Goal: Information Seeking & Learning: Compare options

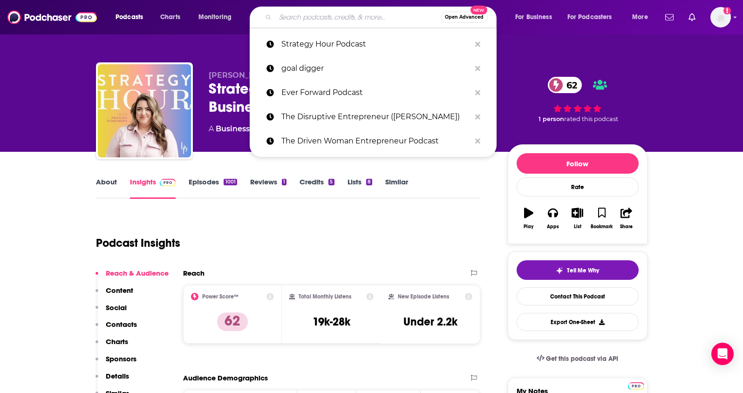
click at [284, 18] on input "Search podcasts, credits, & more..." at bounding box center [357, 17] width 165 height 15
type input "Almost 30"
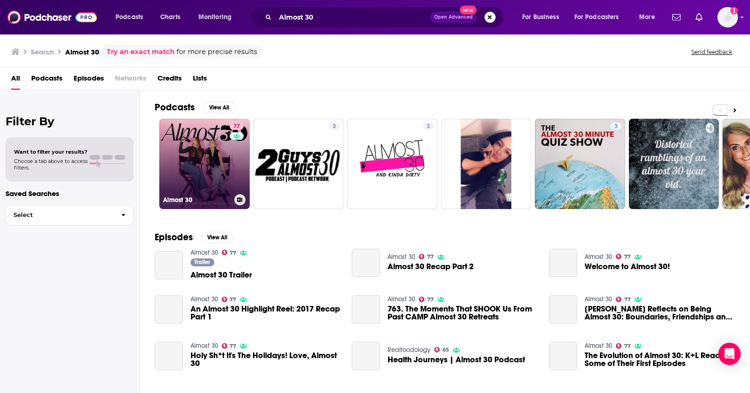
click at [202, 171] on link "77 Almost 30" at bounding box center [204, 164] width 90 height 90
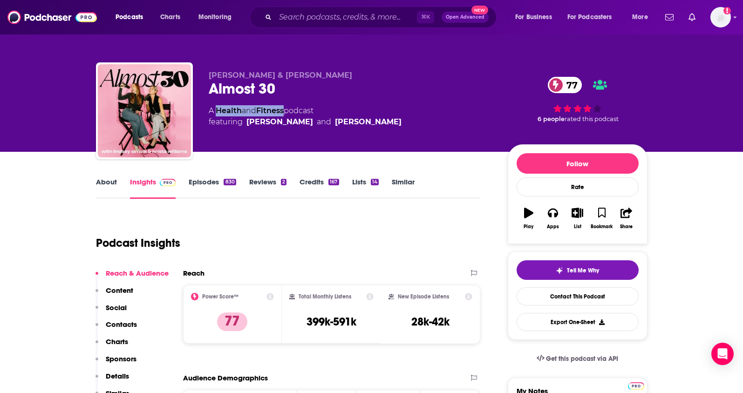
drag, startPoint x: 288, startPoint y: 110, endPoint x: 216, endPoint y: 113, distance: 71.8
click at [216, 113] on div "A Health and Fitness podcast featuring [PERSON_NAME] and [PERSON_NAME]" at bounding box center [305, 116] width 193 height 22
copy div "Health and Fitness"
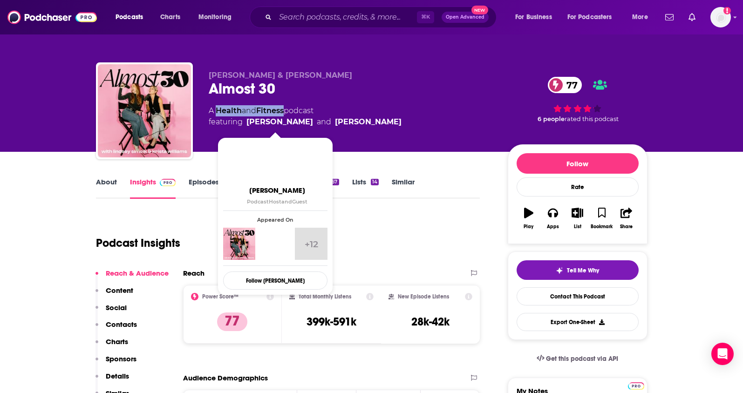
drag, startPoint x: 395, startPoint y: 123, endPoint x: 246, endPoint y: 125, distance: 148.7
click at [246, 125] on div "A Health and Fitness podcast featuring [PERSON_NAME] and [PERSON_NAME]" at bounding box center [351, 116] width 284 height 22
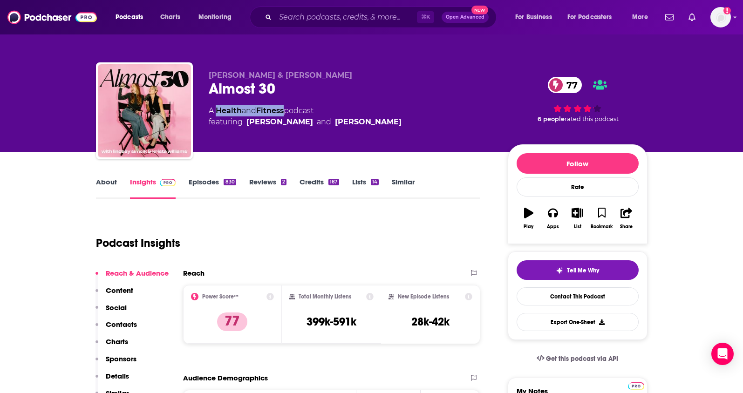
copy span "[PERSON_NAME] and [PERSON_NAME]"
drag, startPoint x: 366, startPoint y: 324, endPoint x: 304, endPoint y: 325, distance: 62.0
click at [304, 325] on div "Total Monthly Listens 399k-591k" at bounding box center [331, 314] width 84 height 43
copy h3 "399k-591k"
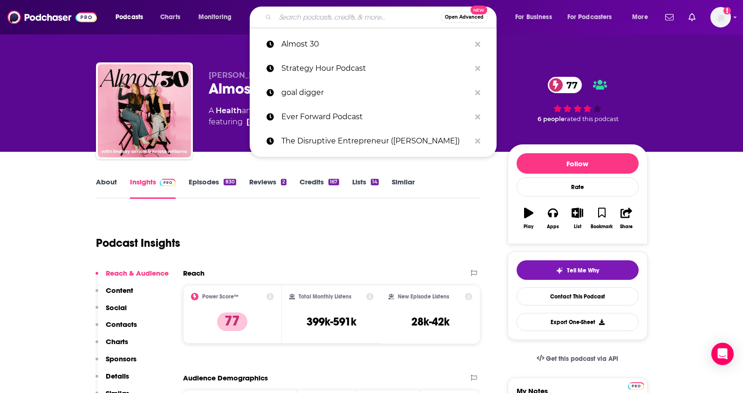
click at [335, 19] on input "Search podcasts, credits, & more..." at bounding box center [357, 17] width 165 height 15
paste input "Dr. [PERSON_NAME] (KFI AM 640)"
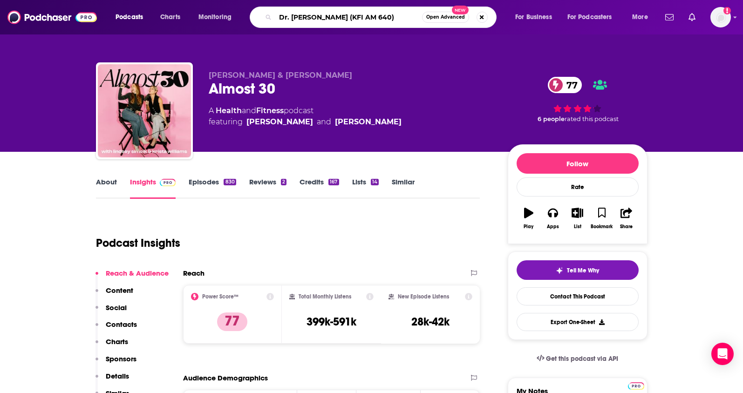
drag, startPoint x: 340, startPoint y: 20, endPoint x: 416, endPoint y: 20, distance: 76.0
click at [416, 20] on input "Dr. [PERSON_NAME] (KFI AM 640)" at bounding box center [348, 17] width 147 height 15
type input "Dr. [PERSON_NAME]"
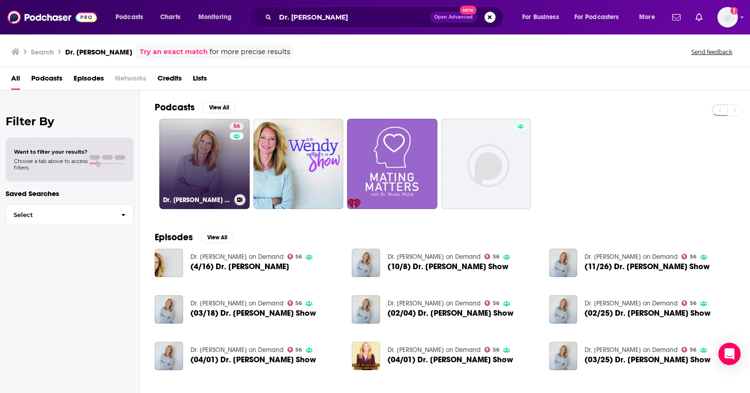
click at [209, 174] on link "56 Dr. [PERSON_NAME] on Demand" at bounding box center [204, 164] width 90 height 90
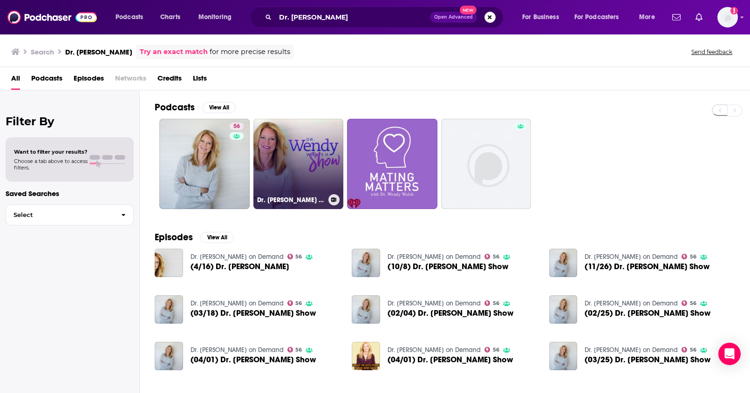
click at [268, 164] on link "Dr. [PERSON_NAME] Show" at bounding box center [299, 164] width 90 height 90
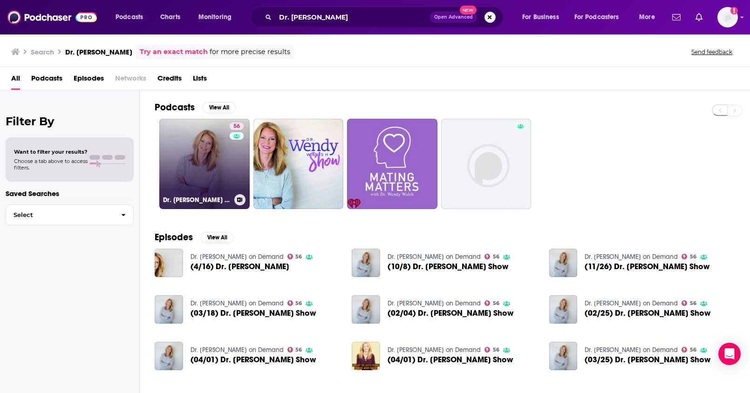
click at [221, 143] on link "56 Dr. [PERSON_NAME] on Demand" at bounding box center [204, 164] width 90 height 90
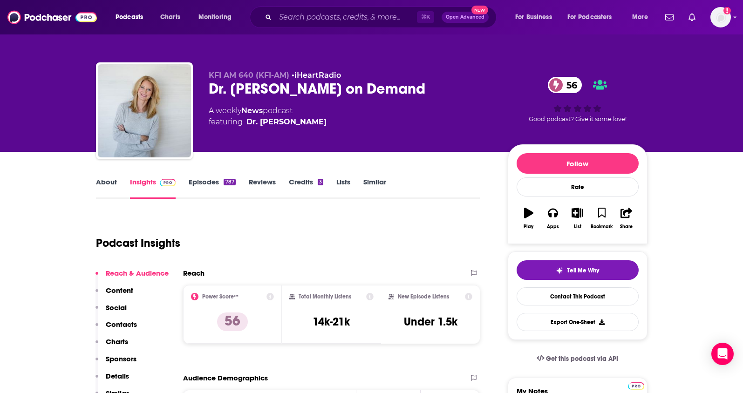
click at [217, 187] on link "Episodes 787" at bounding box center [212, 188] width 47 height 21
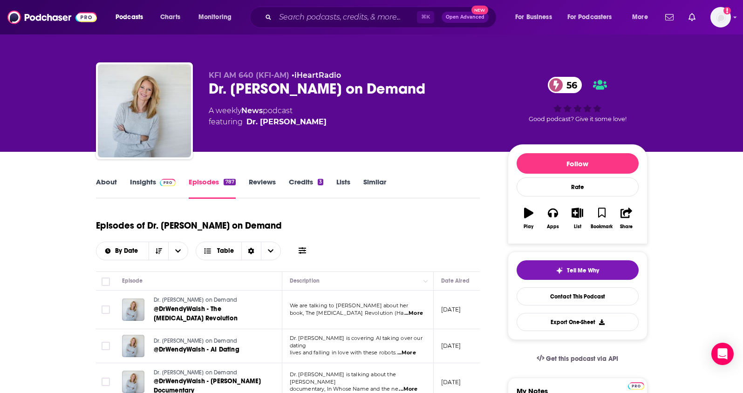
click at [144, 185] on link "Insights" at bounding box center [153, 188] width 46 height 21
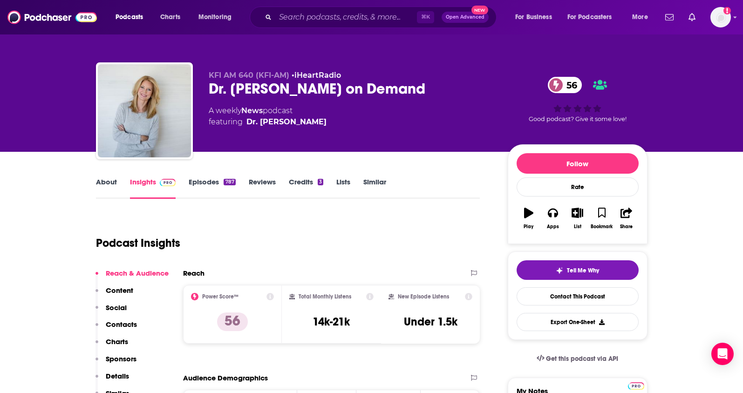
drag, startPoint x: 325, startPoint y: 123, endPoint x: 283, endPoint y: 123, distance: 42.4
click at [260, 123] on div "A weekly News podcast featuring Dr. [PERSON_NAME]" at bounding box center [351, 116] width 284 height 22
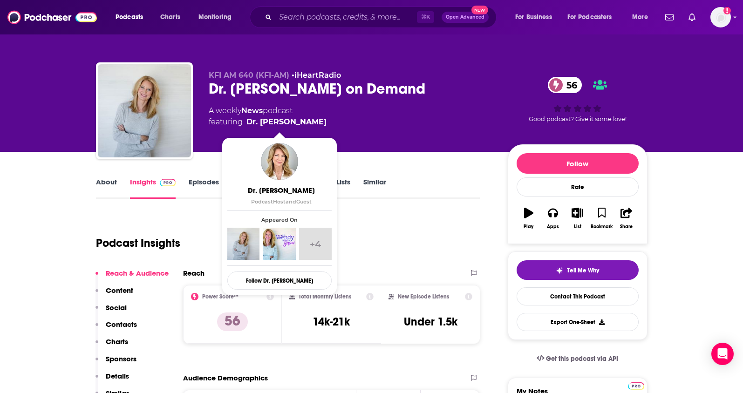
drag, startPoint x: 323, startPoint y: 122, endPoint x: 357, endPoint y: 141, distance: 39.2
click at [354, 139] on div "KFI AM 640 (KFI-AM) • iHeartRadio Dr. [PERSON_NAME] on Demand 56 A weekly News …" at bounding box center [351, 108] width 284 height 75
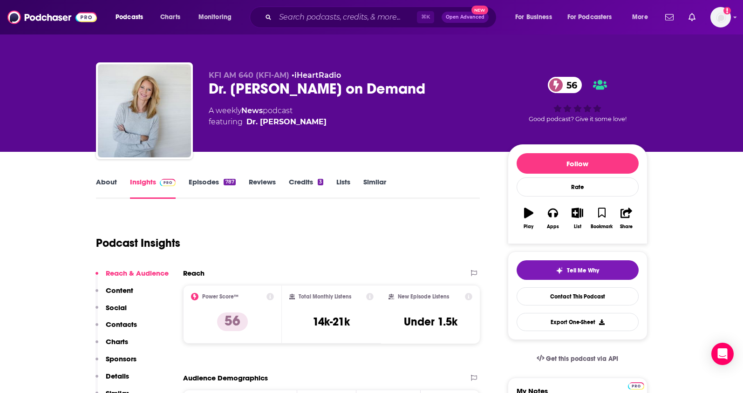
drag, startPoint x: 360, startPoint y: 319, endPoint x: 304, endPoint y: 326, distance: 56.3
click at [304, 326] on div "Total Monthly Listens 14k-21k" at bounding box center [331, 314] width 84 height 43
copy h3 "14k-21k"
click at [134, 322] on p "Contacts" at bounding box center [121, 324] width 31 height 9
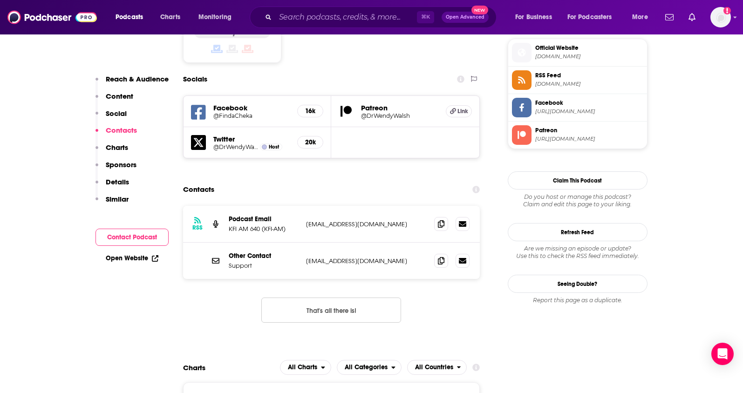
scroll to position [777, 0]
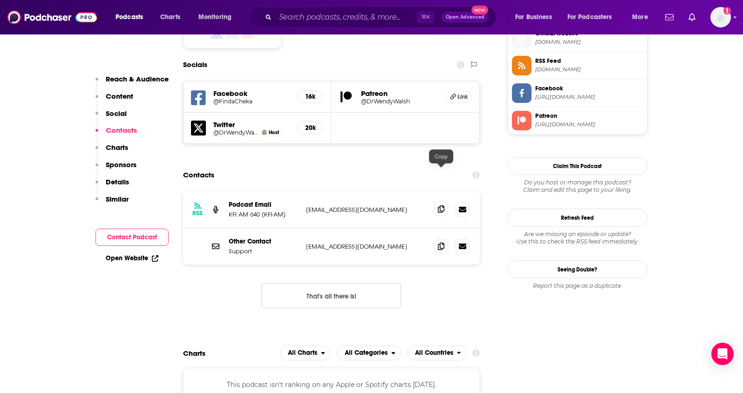
click at [442, 206] on icon at bounding box center [441, 209] width 7 height 7
click at [440, 242] on icon at bounding box center [441, 245] width 7 height 7
click at [337, 22] on input "Search podcasts, credits, & more..." at bounding box center [346, 17] width 142 height 15
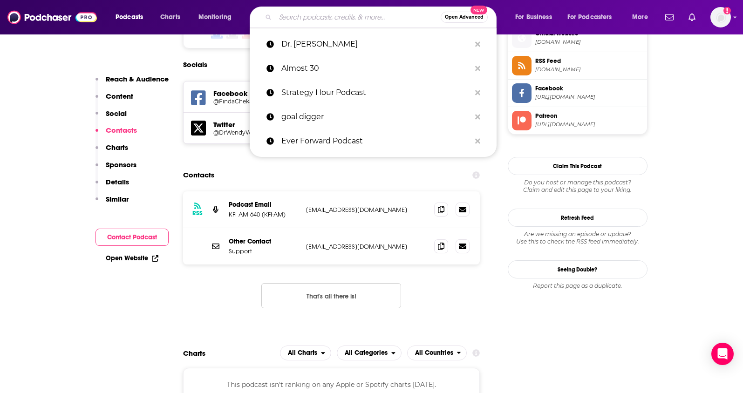
paste input "Ask Women Podcast"
type input "Ask Women Podcast"
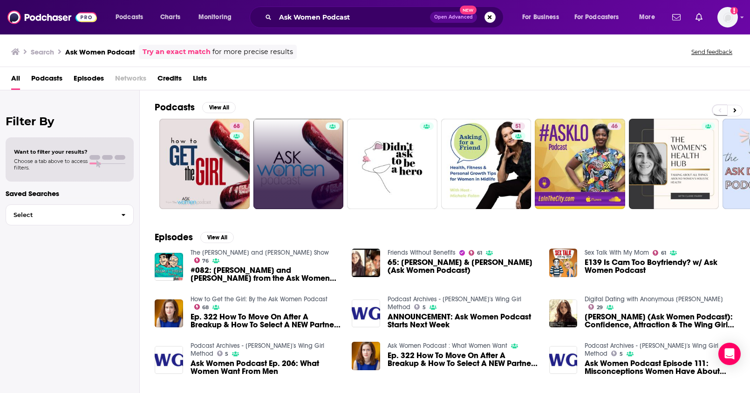
click at [302, 153] on link at bounding box center [299, 164] width 90 height 90
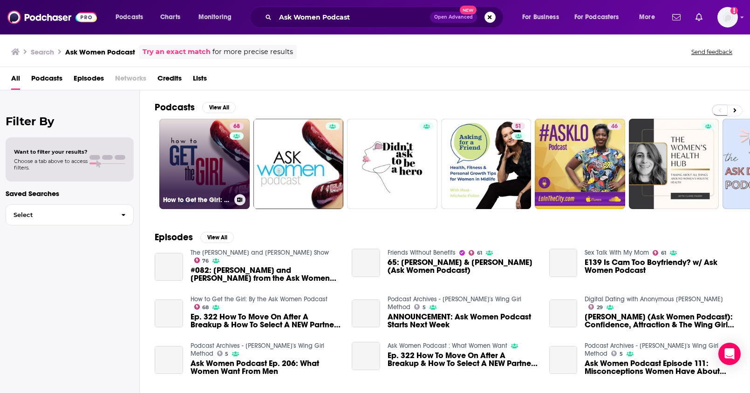
click at [194, 160] on link "68 How to Get the Girl: By the Ask Women Podcast" at bounding box center [204, 164] width 90 height 90
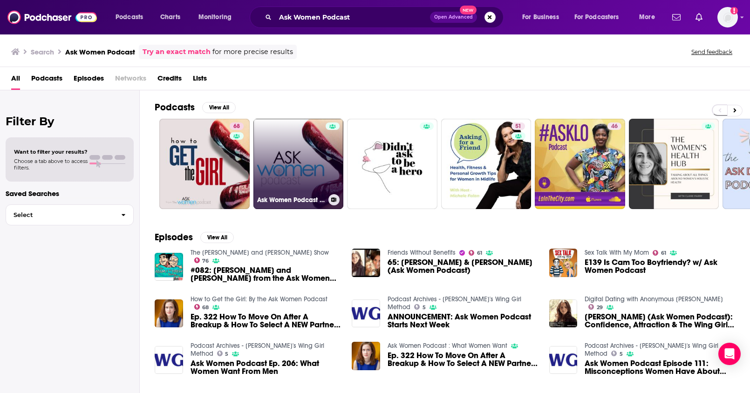
click at [305, 157] on link "Ask Women Podcast : What Women Want" at bounding box center [299, 164] width 90 height 90
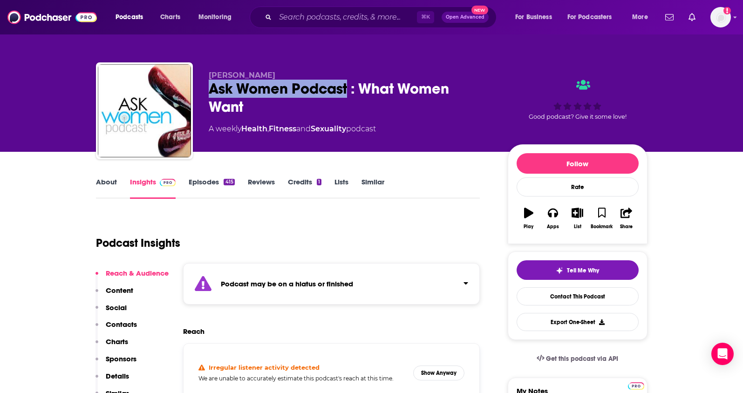
drag, startPoint x: 209, startPoint y: 88, endPoint x: 349, endPoint y: 90, distance: 139.4
click at [349, 90] on div "Ask Women Podcast : What Women Want" at bounding box center [351, 98] width 284 height 36
copy h2 "Ask Women Podcast"
click at [125, 326] on p "Contacts" at bounding box center [121, 324] width 31 height 9
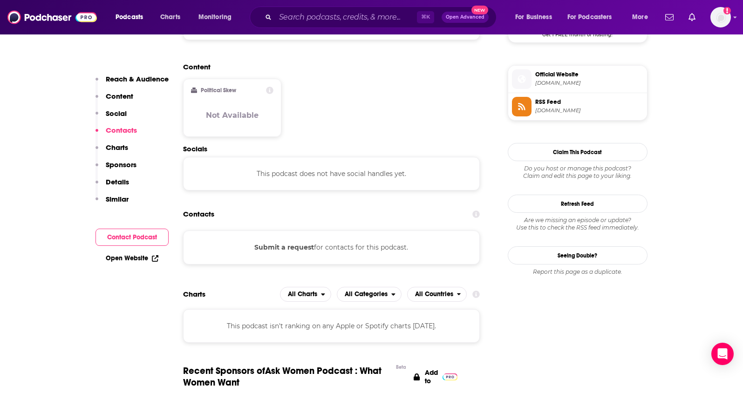
scroll to position [839, 0]
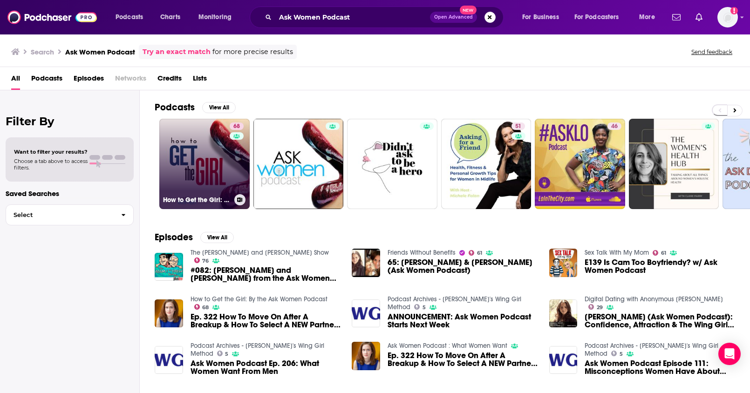
click at [201, 160] on link "68 How to Get the Girl: By the Ask Women Podcast" at bounding box center [204, 164] width 90 height 90
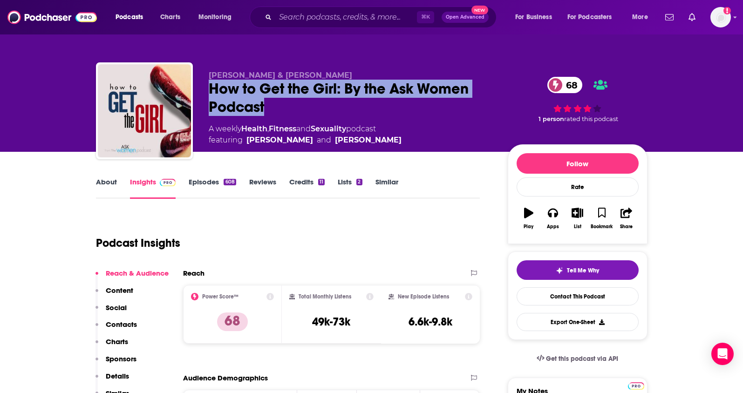
drag, startPoint x: 297, startPoint y: 108, endPoint x: 206, endPoint y: 97, distance: 92.0
click at [206, 97] on div "[PERSON_NAME] & [PERSON_NAME] How to Get the Girl: By the Ask Women Podcast 68 …" at bounding box center [372, 112] width 552 height 101
copy h2 "How to Get the Girl: By the Ask Women Podcast"
click at [125, 321] on p "Contacts" at bounding box center [121, 324] width 31 height 9
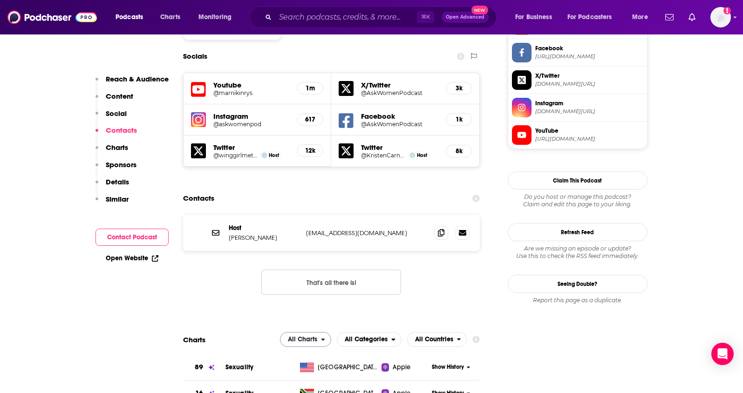
scroll to position [820, 0]
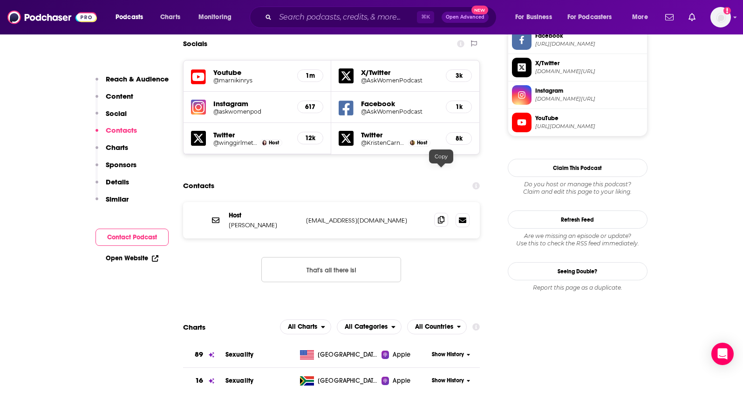
click at [440, 216] on icon at bounding box center [441, 219] width 7 height 7
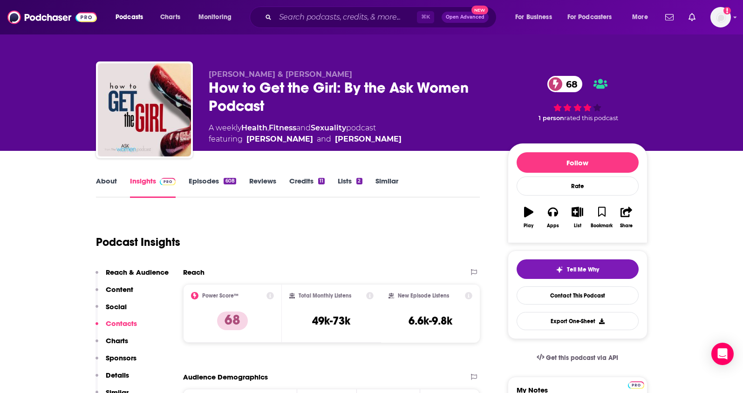
scroll to position [0, 0]
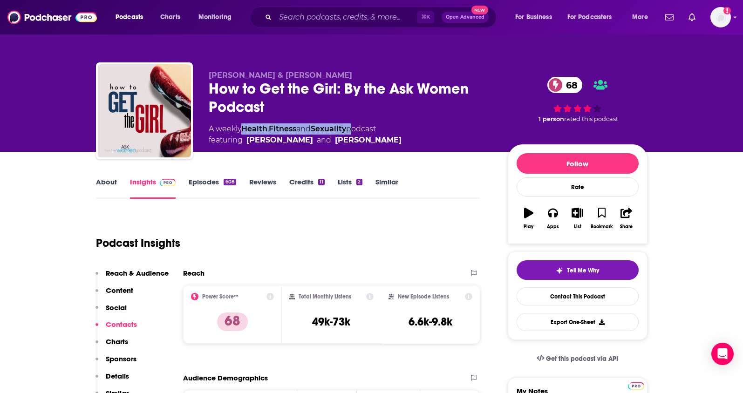
drag, startPoint x: 355, startPoint y: 129, endPoint x: 245, endPoint y: 131, distance: 109.5
click at [245, 131] on div "A weekly Health , Fitness and Sexuality podcast featuring [PERSON_NAME] and [PE…" at bounding box center [305, 134] width 193 height 22
copy div "Health , Fitness and Sexuality"
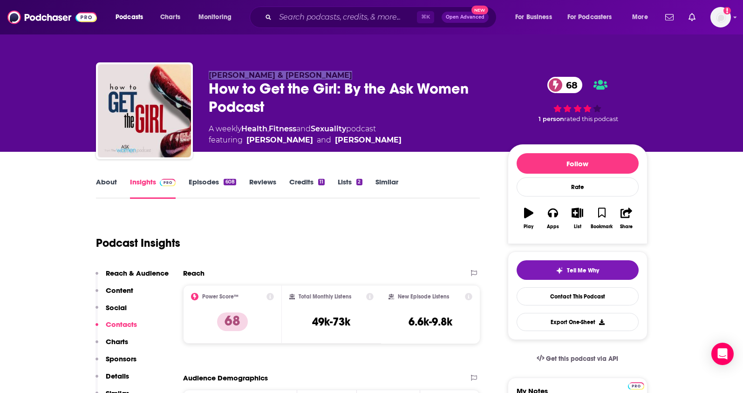
drag, startPoint x: 342, startPoint y: 75, endPoint x: 210, endPoint y: 76, distance: 131.9
click at [210, 76] on p "[PERSON_NAME] & [PERSON_NAME]" at bounding box center [351, 75] width 284 height 9
copy span "[PERSON_NAME] & [PERSON_NAME]"
drag, startPoint x: 361, startPoint y: 328, endPoint x: 313, endPoint y: 327, distance: 48.0
click at [313, 327] on div "Total Monthly Listens 49k-73k" at bounding box center [331, 314] width 84 height 43
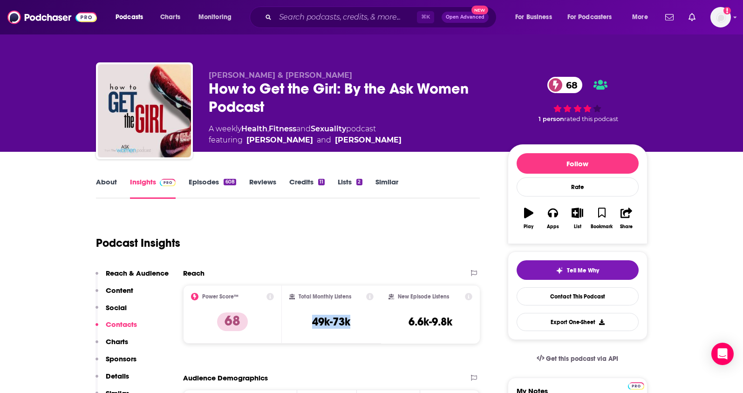
copy h3 "49k-73k"
click at [350, 224] on div "Podcast Insights" at bounding box center [284, 238] width 377 height 48
click at [295, 19] on input "Search podcasts, credits, & more..." at bounding box center [346, 17] width 142 height 15
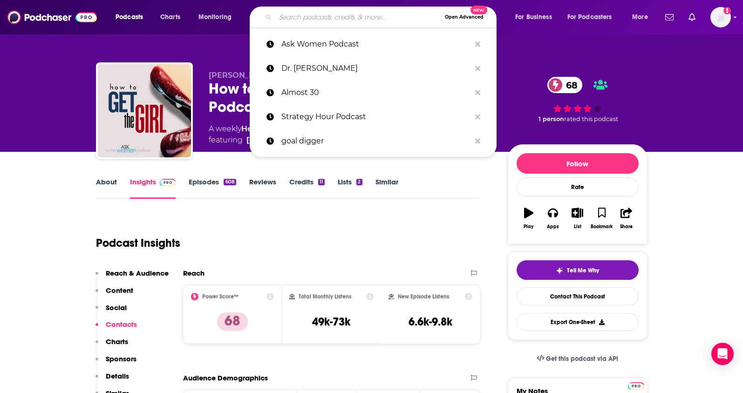
paste input "Sex With [PERSON_NAME]"
type input "Sex With [PERSON_NAME]"
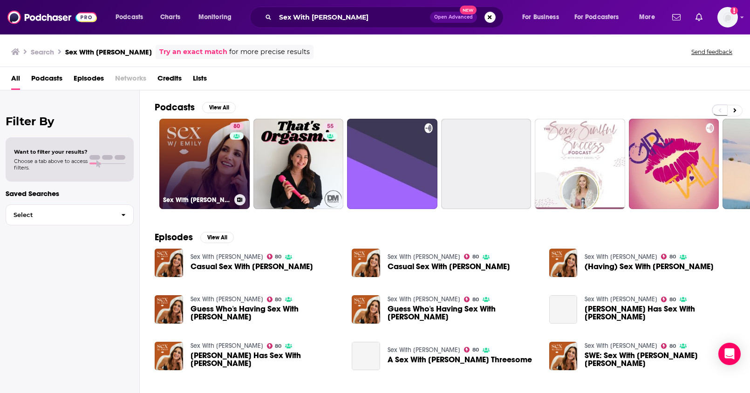
click at [200, 173] on link "80 Sex With [PERSON_NAME]" at bounding box center [204, 164] width 90 height 90
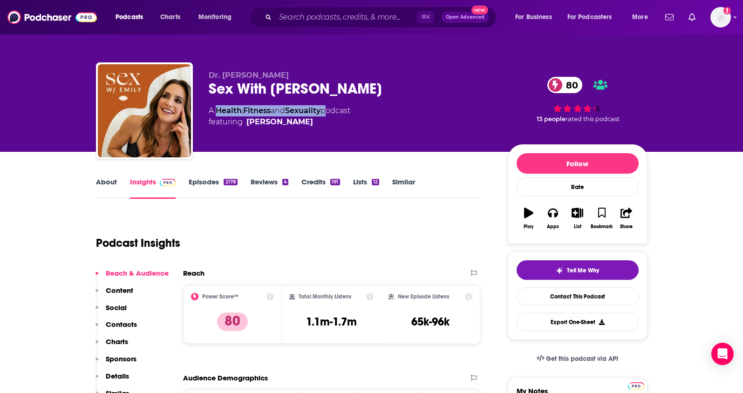
drag, startPoint x: 328, startPoint y: 111, endPoint x: 218, endPoint y: 115, distance: 110.0
click at [218, 115] on div "A Health , Fitness and Sexuality podcast featuring [PERSON_NAME]" at bounding box center [280, 116] width 142 height 22
copy div "Health , Fitness and Sexuality"
drag, startPoint x: 370, startPoint y: 327, endPoint x: 276, endPoint y: 63, distance: 279.7
click at [301, 327] on div "Total Monthly Listens 1.1m-1.7m" at bounding box center [331, 314] width 84 height 43
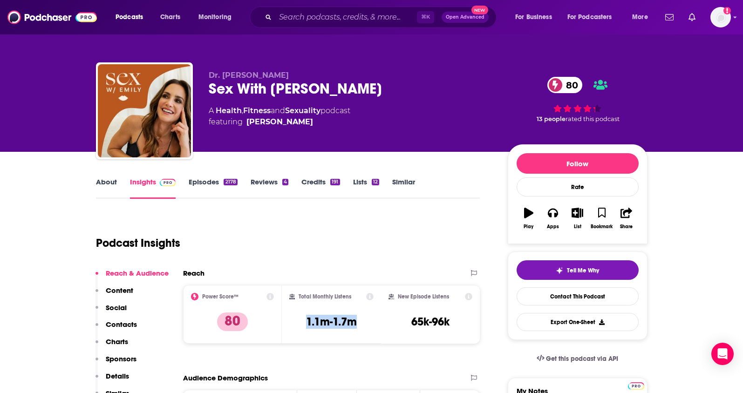
click at [127, 322] on p "Contacts" at bounding box center [121, 324] width 31 height 9
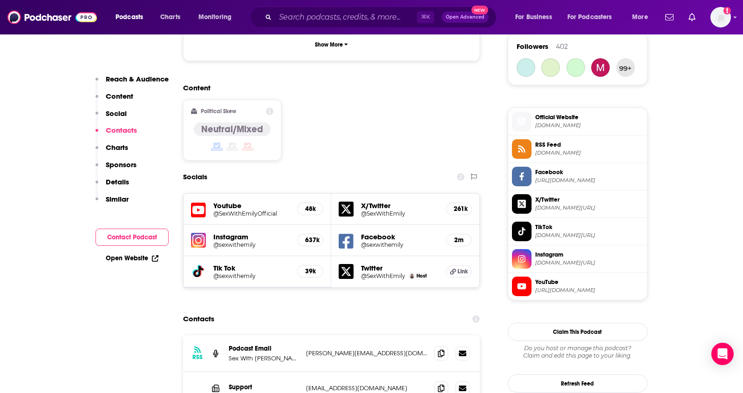
scroll to position [809, 0]
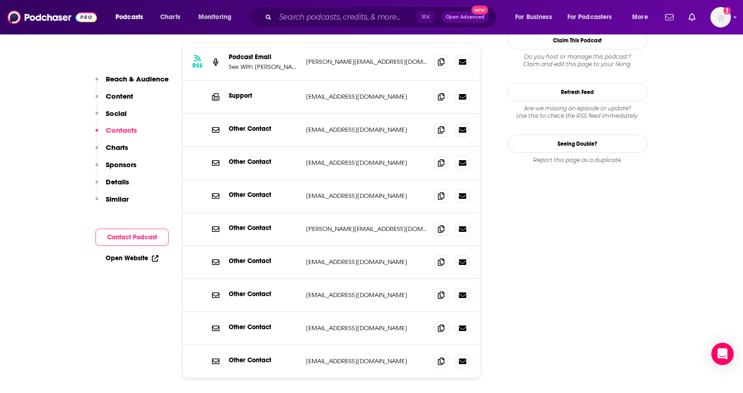
scroll to position [802, 0]
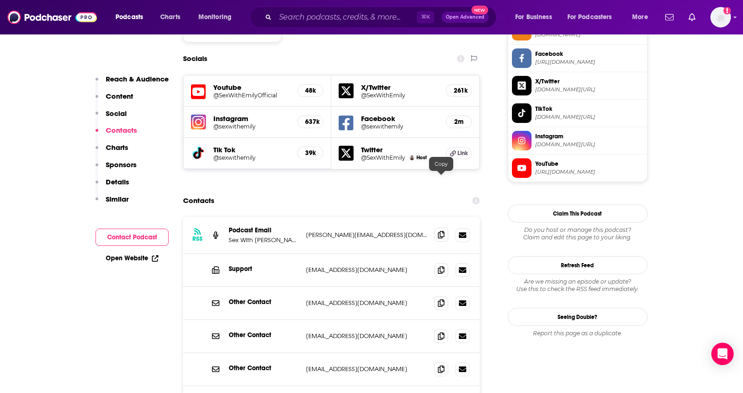
click at [441, 228] on div at bounding box center [451, 235] width 35 height 14
click at [439, 231] on icon at bounding box center [441, 234] width 7 height 7
click at [292, 12] on input "Search podcasts, credits, & more..." at bounding box center [346, 17] width 142 height 15
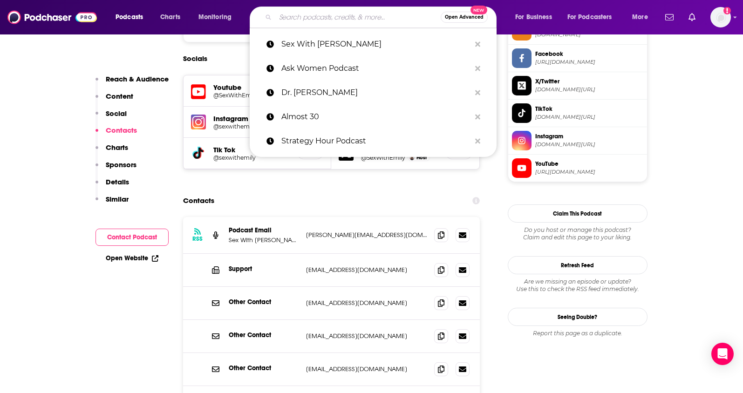
paste input "The Angry Therapist"
type input "The Angry Therapist"
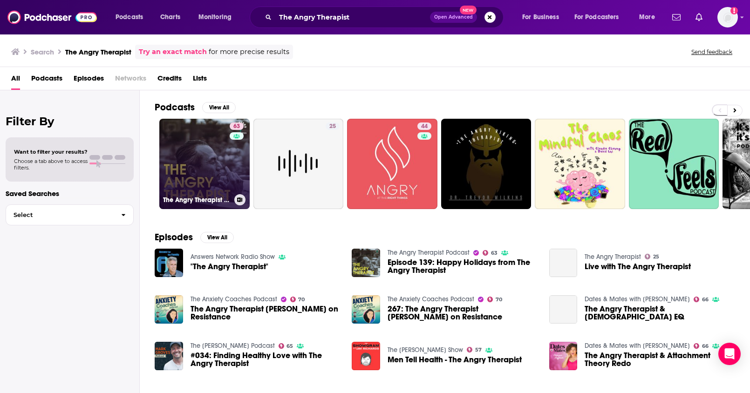
click at [218, 164] on link "63 The Angry Therapist Podcast" at bounding box center [204, 164] width 90 height 90
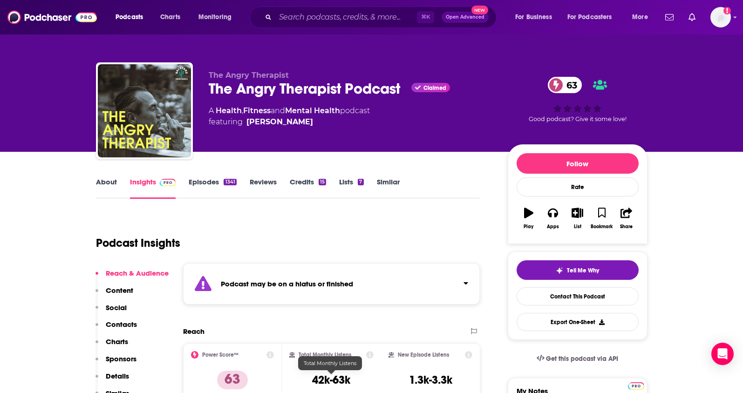
scroll to position [5, 0]
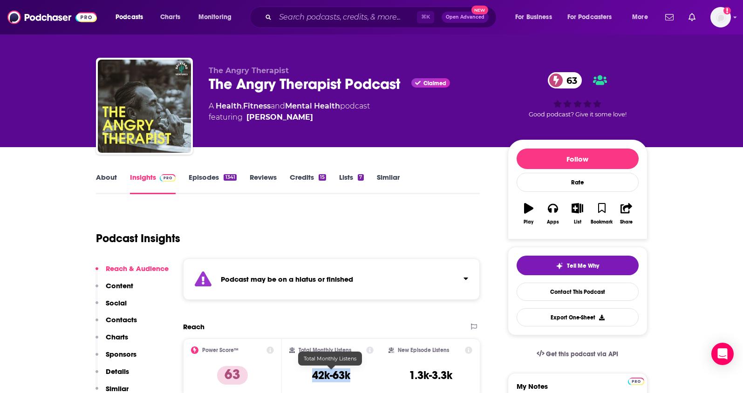
drag, startPoint x: 325, startPoint y: 384, endPoint x: 313, endPoint y: 378, distance: 13.8
click at [313, 378] on div "Total Monthly Listens 42k-63k" at bounding box center [331, 368] width 84 height 43
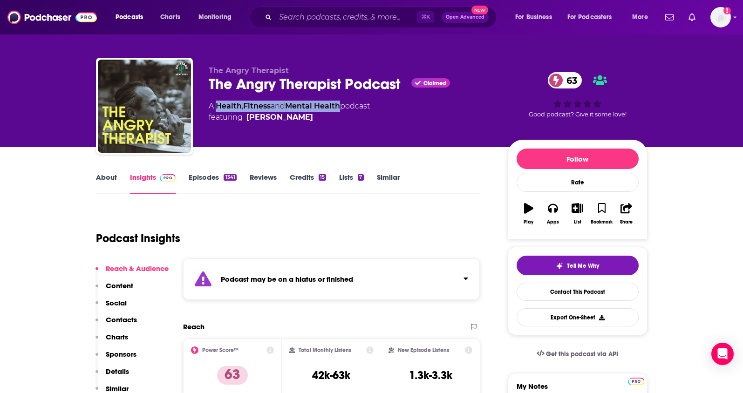
drag, startPoint x: 346, startPoint y: 106, endPoint x: 219, endPoint y: 106, distance: 127.2
click at [219, 106] on div "A Health , Fitness and Mental Health podcast featuring [PERSON_NAME]" at bounding box center [289, 112] width 161 height 22
click at [254, 227] on div "Podcast Insights" at bounding box center [284, 233] width 377 height 48
click at [133, 323] on p "Contacts" at bounding box center [121, 319] width 31 height 9
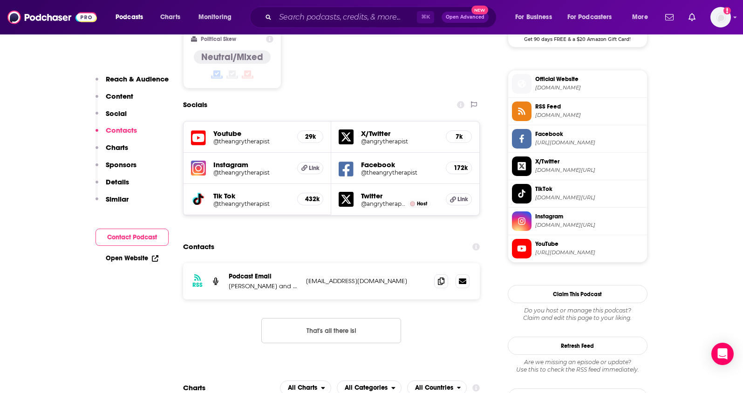
scroll to position [867, 0]
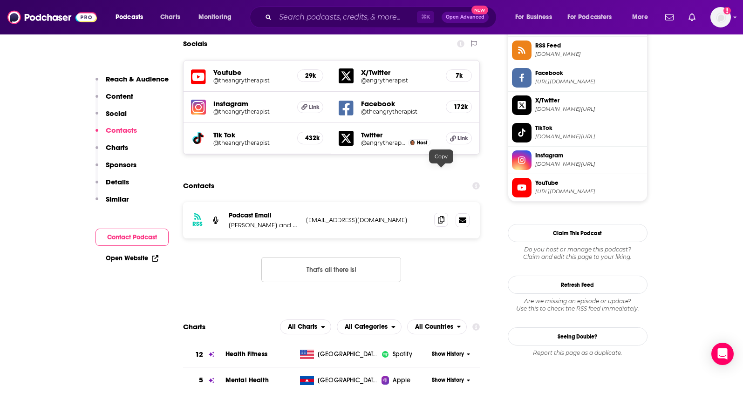
click at [443, 216] on icon at bounding box center [441, 219] width 7 height 7
click at [295, 221] on p "[PERSON_NAME] and [PERSON_NAME]" at bounding box center [264, 225] width 70 height 8
drag, startPoint x: 231, startPoint y: 179, endPoint x: 295, endPoint y: 178, distance: 64.3
click at [295, 221] on p "[PERSON_NAME] and [PERSON_NAME]" at bounding box center [264, 225] width 70 height 8
click at [303, 202] on div "RSS Podcast Email [PERSON_NAME] and [PERSON_NAME] [EMAIL_ADDRESS][DOMAIN_NAME] …" at bounding box center [331, 220] width 297 height 36
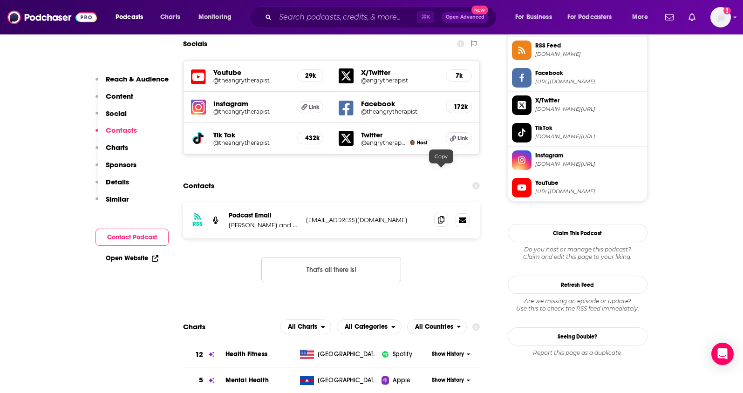
click at [439, 216] on icon at bounding box center [441, 219] width 7 height 7
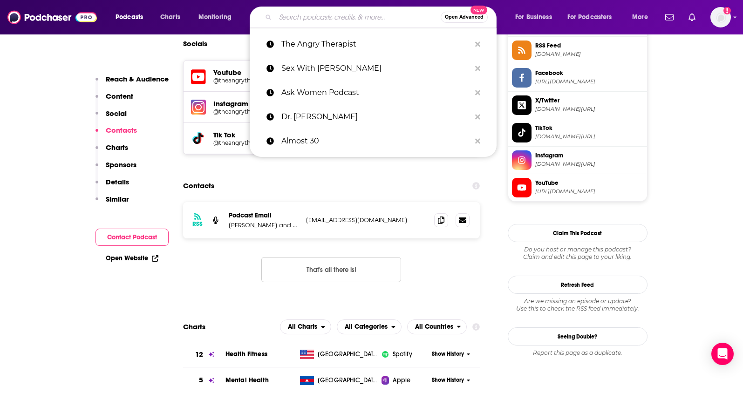
click at [330, 17] on input "Search podcasts, credits, & more..." at bounding box center [357, 17] width 165 height 15
paste input "Open Late"
type input "Open Late"
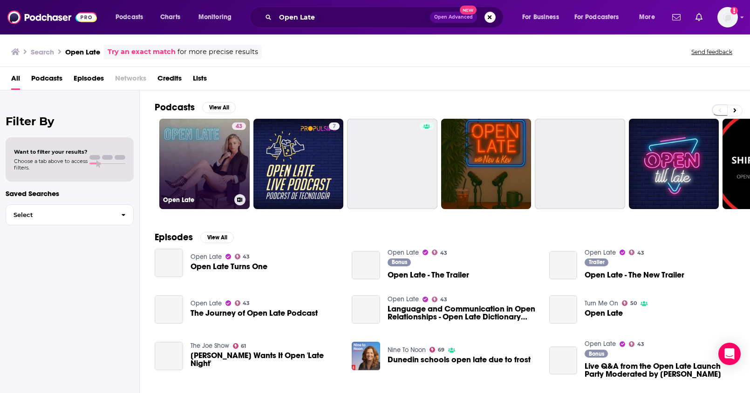
click at [220, 175] on link "43 Open Late" at bounding box center [204, 164] width 90 height 90
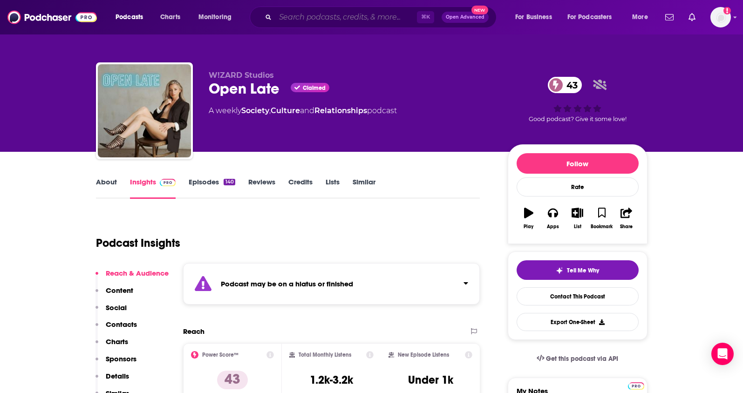
click at [295, 18] on input "Search podcasts, credits, & more..." at bounding box center [346, 17] width 142 height 15
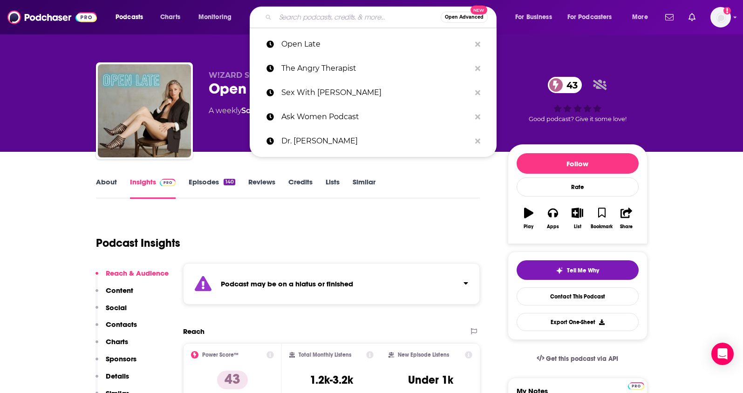
paste input "The Dating Advice Girl"
type input "The Dating Advice Girl"
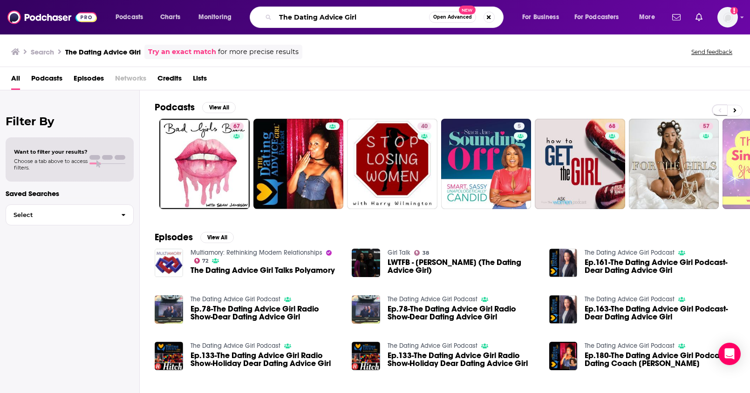
drag, startPoint x: 369, startPoint y: 21, endPoint x: 211, endPoint y: -5, distance: 159.6
click at [211, 0] on html "Podcasts Charts Monitoring The Dating Advice Girl Open Advanced New For Busines…" at bounding box center [375, 196] width 750 height 393
paste input "Good Moms Bad Choices"
type input "Good Moms Bad Choices"
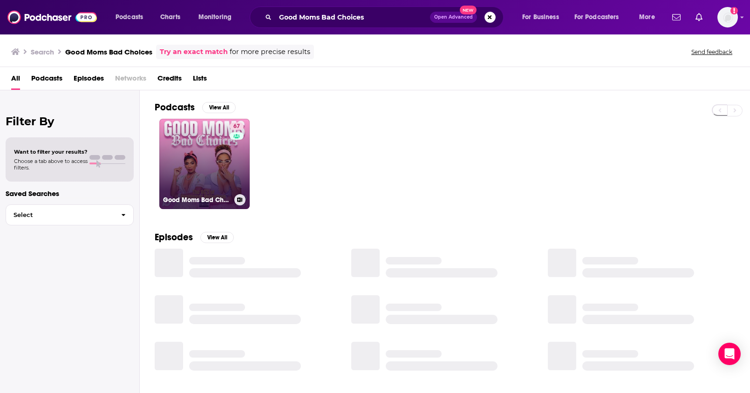
click at [212, 163] on link "67 Good Moms Bad Choices" at bounding box center [204, 164] width 90 height 90
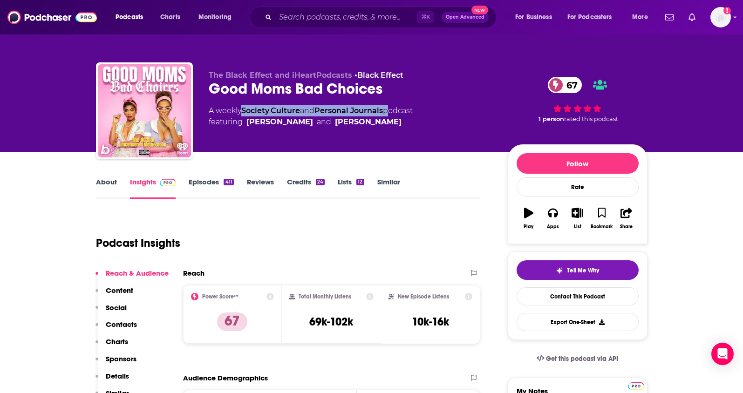
drag, startPoint x: 392, startPoint y: 112, endPoint x: 244, endPoint y: 114, distance: 148.2
click at [244, 114] on div "A weekly Society , Culture and Personal Journals podcast featuring [PERSON_NAME…" at bounding box center [311, 116] width 204 height 22
click at [378, 254] on div "Podcast Insights" at bounding box center [284, 238] width 377 height 48
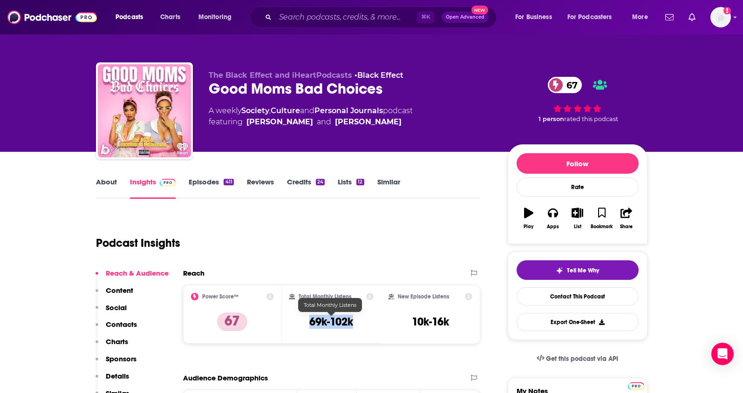
drag, startPoint x: 363, startPoint y: 324, endPoint x: 299, endPoint y: 325, distance: 63.9
click at [299, 325] on div "Total Monthly Listens 69k-102k" at bounding box center [331, 314] width 84 height 43
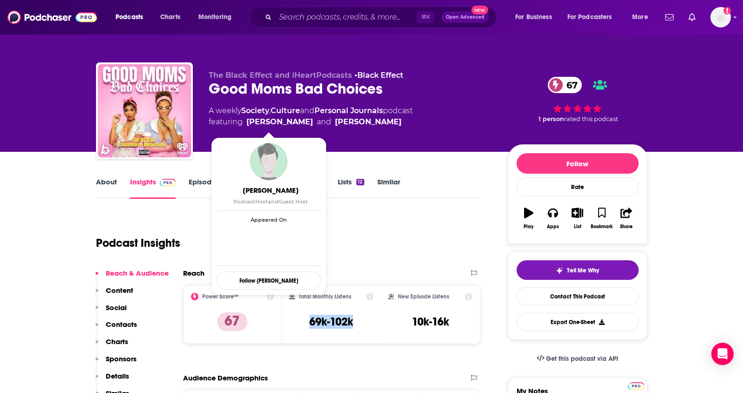
drag, startPoint x: 383, startPoint y: 122, endPoint x: 247, endPoint y: 122, distance: 135.6
click at [247, 122] on span "featuring [PERSON_NAME] and [PERSON_NAME]" at bounding box center [311, 122] width 204 height 11
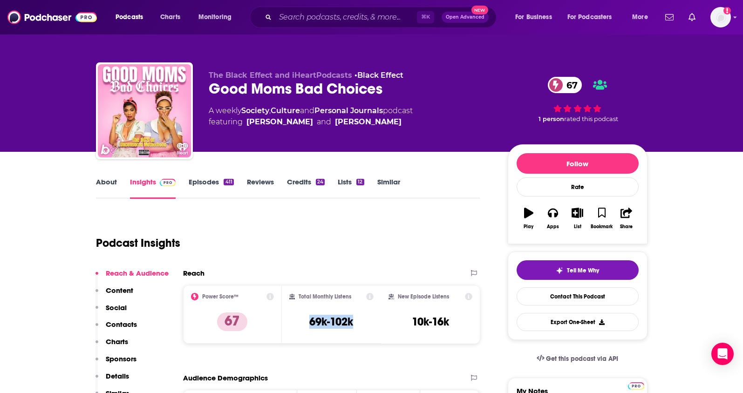
click at [126, 326] on p "Contacts" at bounding box center [121, 324] width 31 height 9
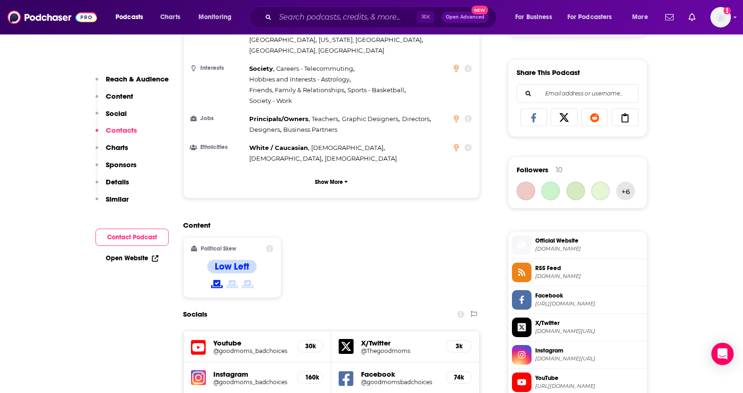
scroll to position [841, 0]
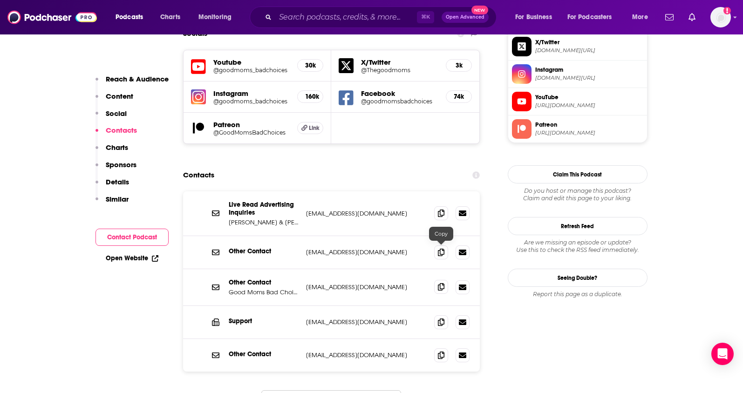
click at [441, 283] on icon at bounding box center [441, 286] width 7 height 7
click at [441, 248] on icon at bounding box center [441, 251] width 7 height 7
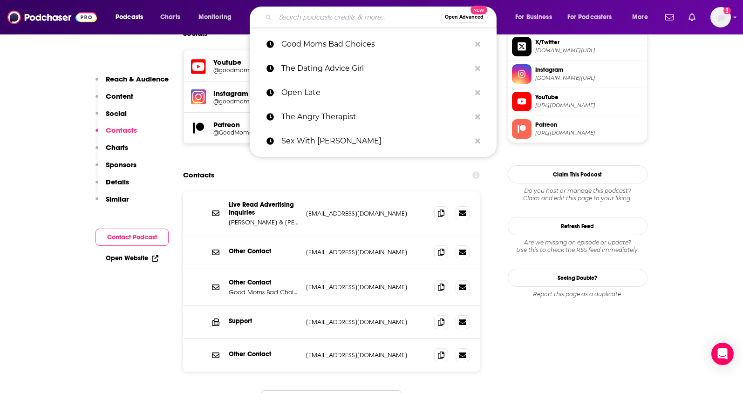
click at [317, 21] on input "Search podcasts, credits, & more..." at bounding box center [357, 17] width 165 height 15
paste input "Shameless Sex"
type input "Shameless Sex"
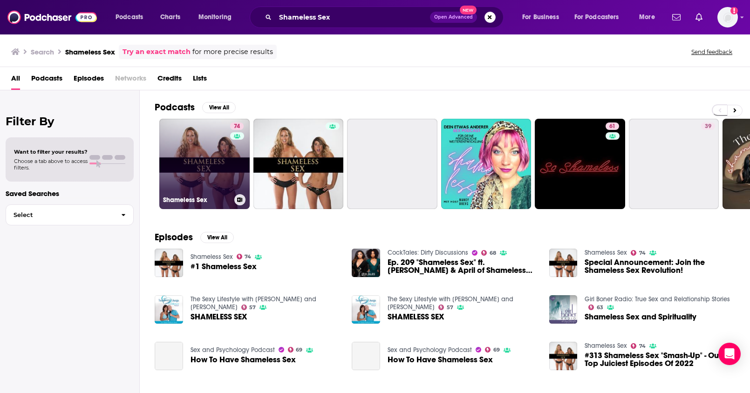
click at [184, 137] on link "74 Shameless Sex" at bounding box center [204, 164] width 90 height 90
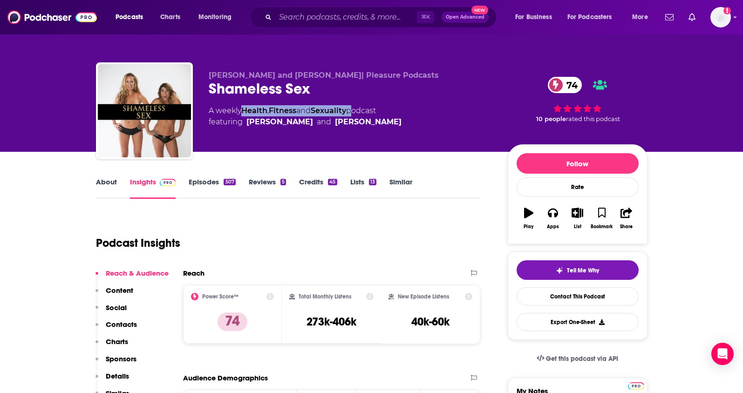
drag, startPoint x: 350, startPoint y: 111, endPoint x: 244, endPoint y: 112, distance: 106.3
click at [244, 112] on div "A weekly Health , Fitness and Sexuality podcast featuring [PERSON_NAME] and [PE…" at bounding box center [305, 116] width 193 height 22
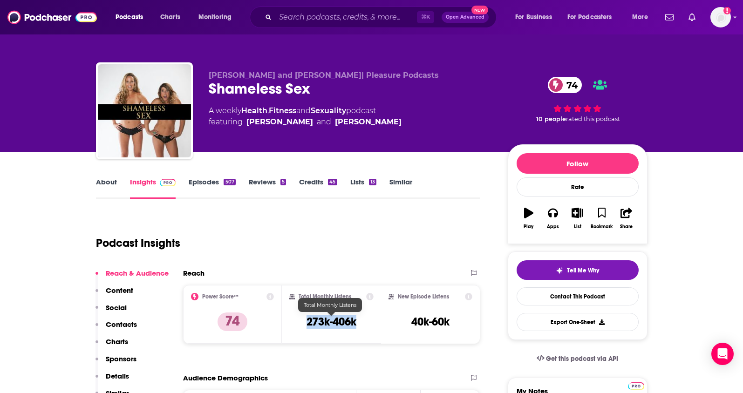
drag, startPoint x: 356, startPoint y: 323, endPoint x: 299, endPoint y: 322, distance: 57.8
click at [299, 322] on div "Total Monthly Listens 273k-406k" at bounding box center [331, 314] width 84 height 43
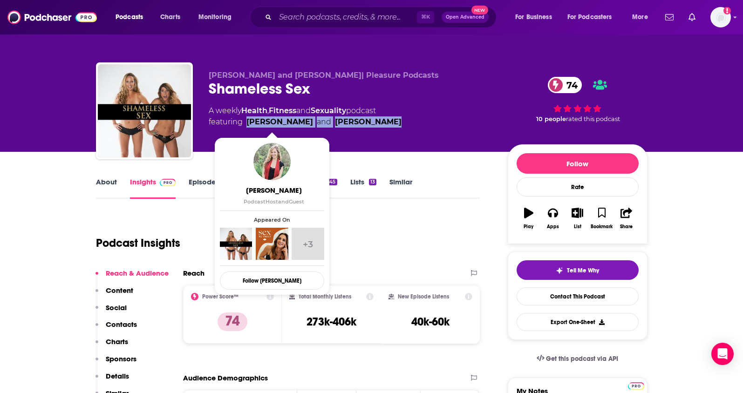
drag, startPoint x: 391, startPoint y: 120, endPoint x: 248, endPoint y: 123, distance: 143.6
click at [248, 123] on div "A weekly Health , Fitness and Sexuality podcast featuring [PERSON_NAME] and [PE…" at bounding box center [351, 116] width 284 height 22
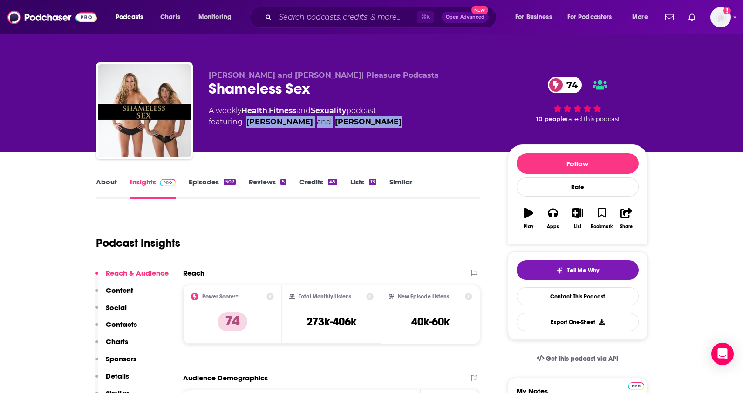
click at [120, 321] on p "Contacts" at bounding box center [121, 324] width 31 height 9
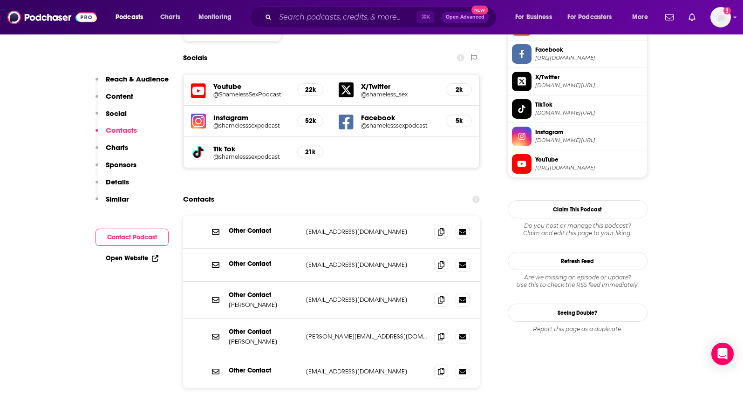
scroll to position [809, 0]
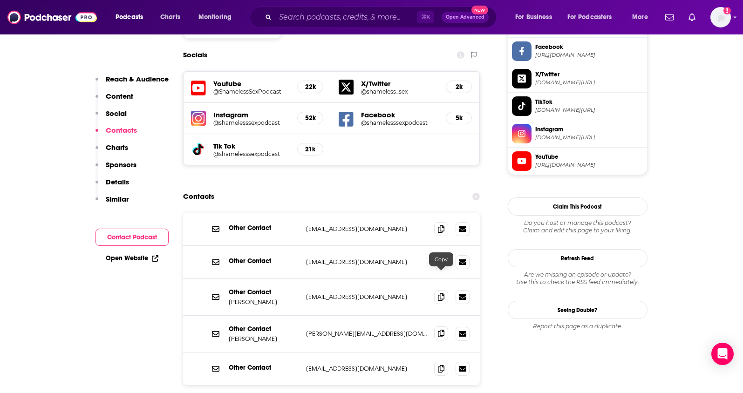
click at [445, 327] on span at bounding box center [441, 334] width 14 height 14
click at [439, 255] on span at bounding box center [441, 262] width 14 height 14
click at [309, 21] on input "Search podcasts, credits, & more..." at bounding box center [346, 17] width 142 height 15
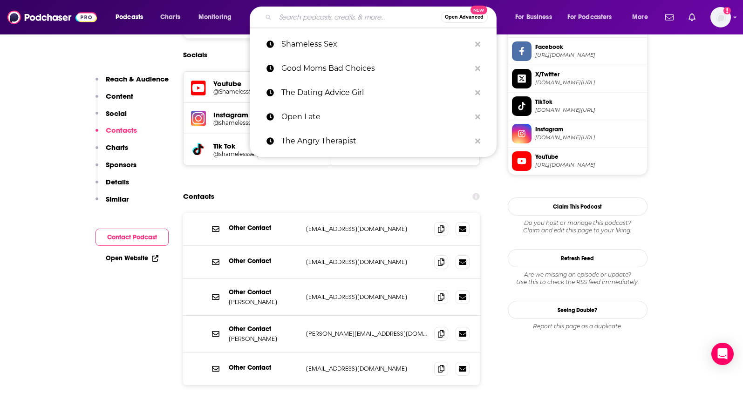
paste input "The Love Drive"
type input "The Love Drive"
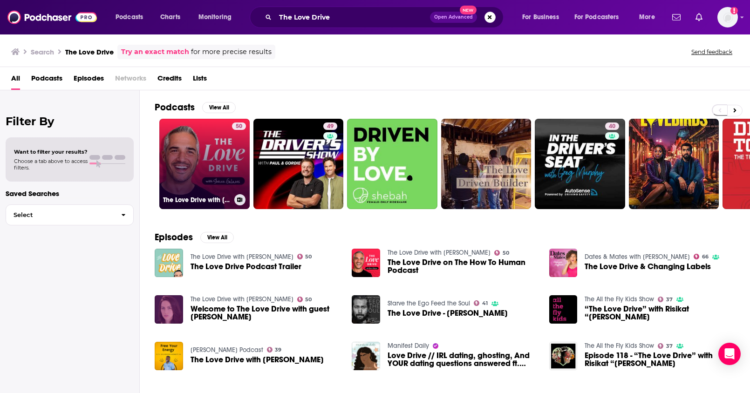
click at [210, 161] on link "50 The Love Drive with [PERSON_NAME]" at bounding box center [204, 164] width 90 height 90
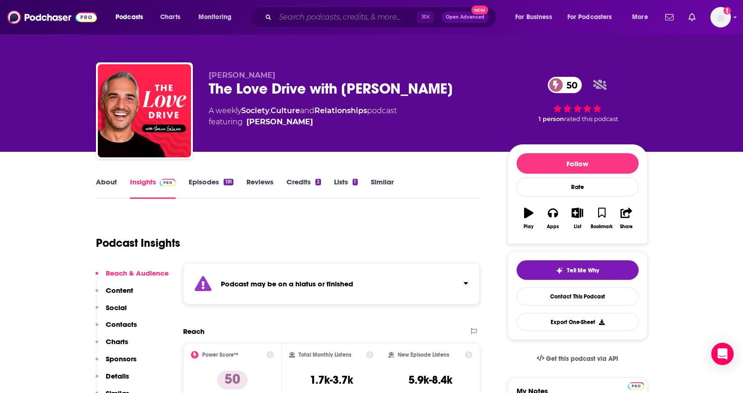
click at [282, 18] on input "Search podcasts, credits, & more..." at bounding box center [346, 17] width 142 height 15
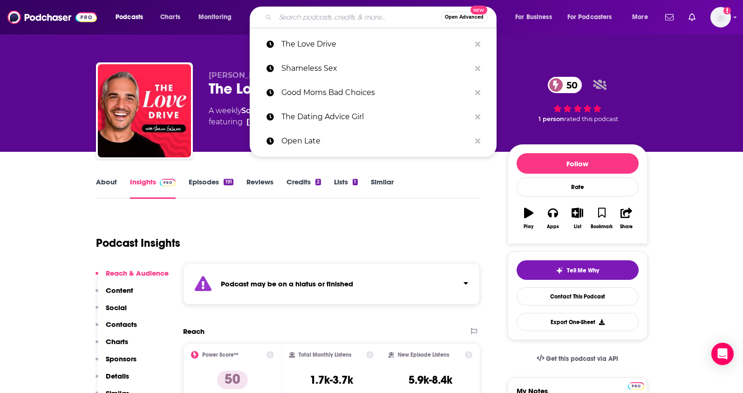
paste input "Dateable"
type input "Dateable"
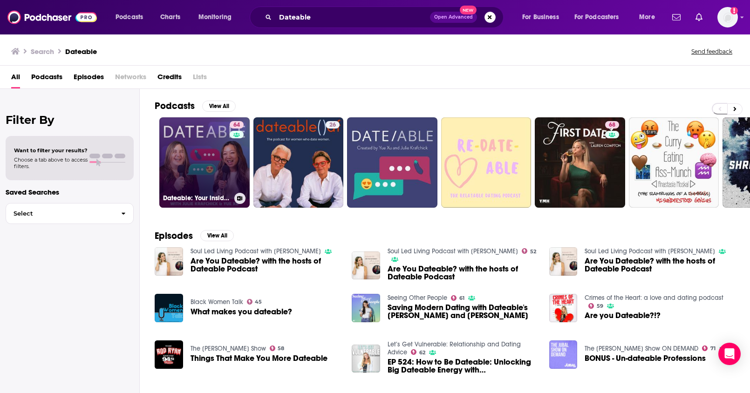
click at [209, 148] on link "64 Dateable: Your insider's look into modern dating and relationships" at bounding box center [204, 162] width 90 height 90
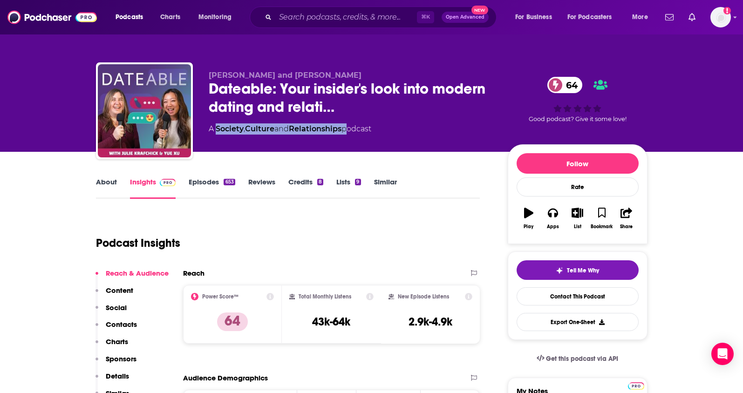
drag, startPoint x: 348, startPoint y: 129, endPoint x: 217, endPoint y: 132, distance: 131.0
click at [217, 132] on div "A Society , Culture and Relationships podcast" at bounding box center [290, 128] width 163 height 11
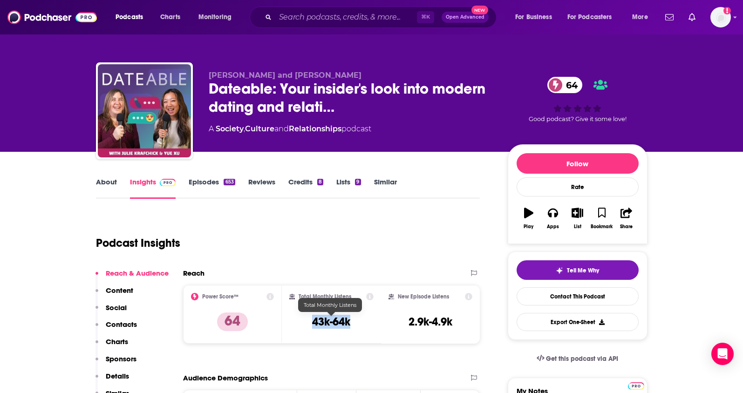
drag, startPoint x: 358, startPoint y: 328, endPoint x: 313, endPoint y: 325, distance: 45.3
click at [313, 325] on div "Total Monthly Listens 43k-64k" at bounding box center [331, 314] width 84 height 43
click at [307, 17] on input "Search podcasts, credits, & more..." at bounding box center [346, 17] width 142 height 15
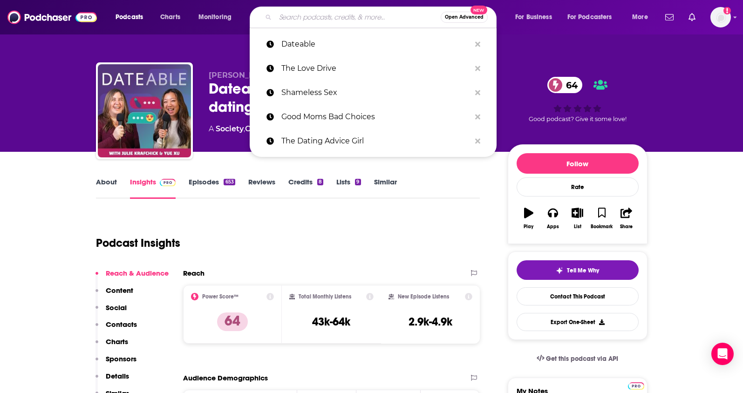
paste input "Ever Forward Podcast"
type input "Ever Forward Podcast"
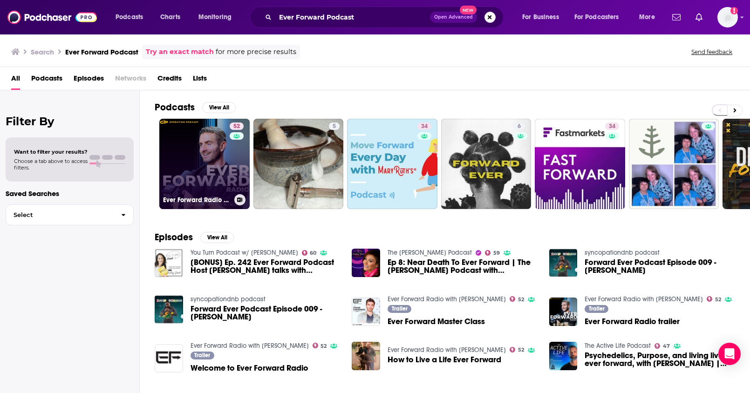
click at [205, 155] on link "52 Ever Forward Radio with [PERSON_NAME]" at bounding box center [204, 164] width 90 height 90
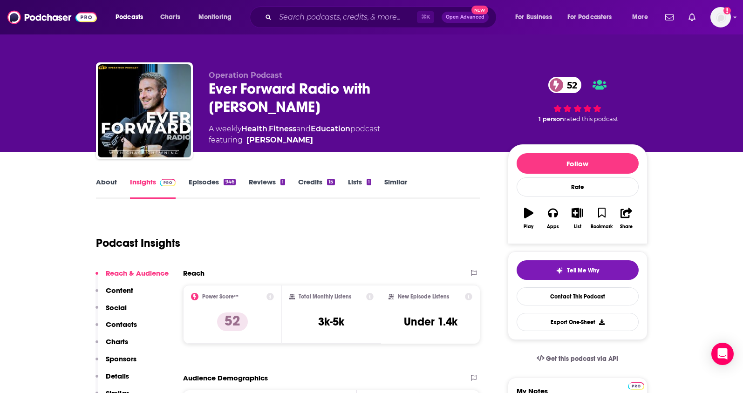
click at [107, 179] on link "About" at bounding box center [106, 188] width 21 height 21
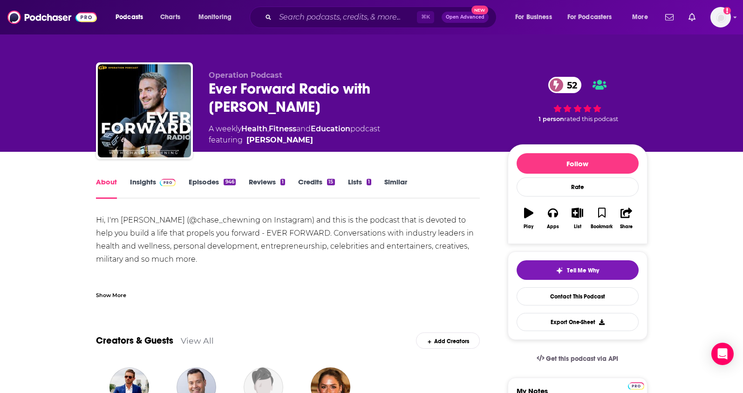
click at [136, 183] on link "Insights" at bounding box center [153, 188] width 46 height 21
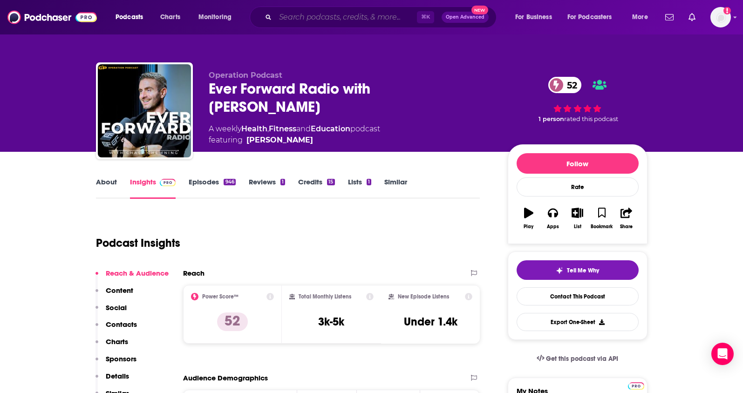
click at [279, 21] on input "Search podcasts, credits, & more..." at bounding box center [346, 17] width 142 height 15
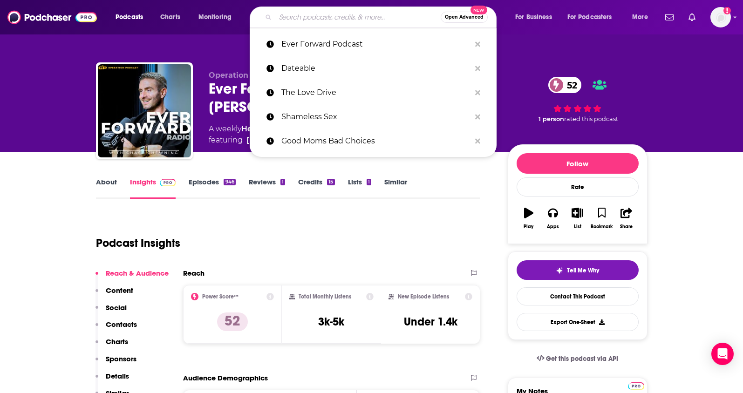
paste input "CockTales Dirty Discussions"
type input "CockTales Dirty Discussions"
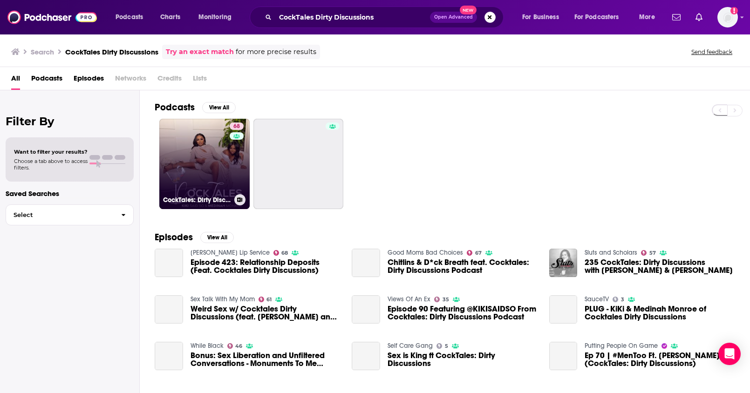
click at [213, 170] on link "68 CockTales: Dirty Discussions" at bounding box center [204, 164] width 90 height 90
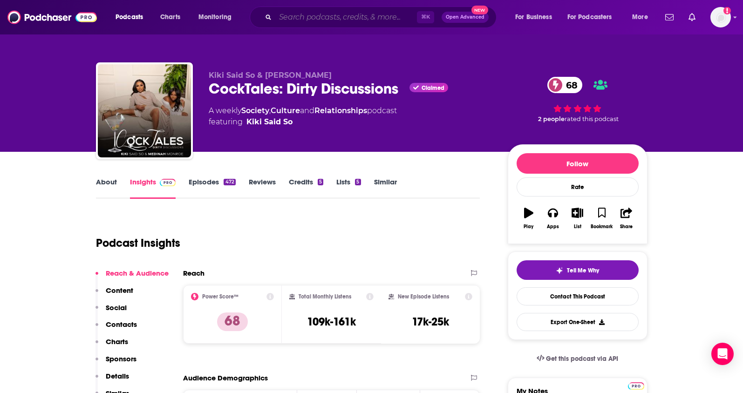
click at [304, 19] on input "Search podcasts, credits, & more..." at bounding box center [346, 17] width 142 height 15
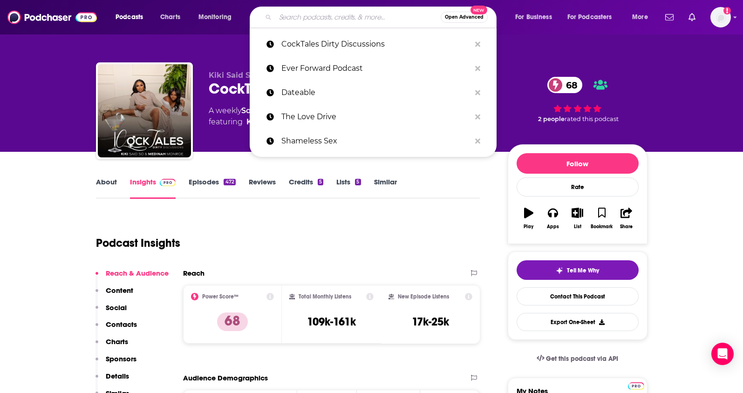
paste input "DATEABLE"
type input "DATEABLE"
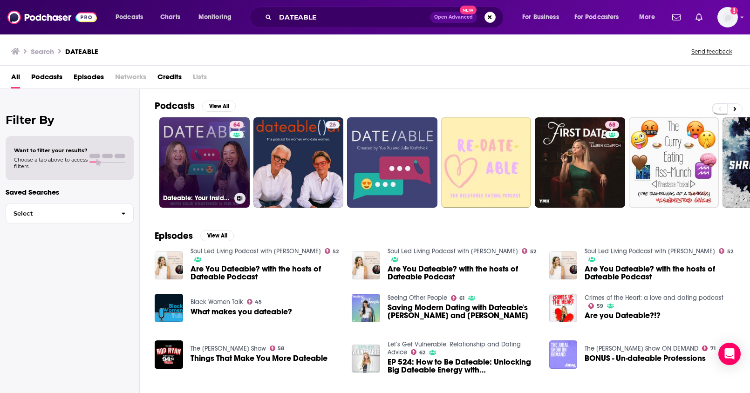
click at [212, 169] on link "64 Dateable: Your insider's look into modern dating and relationships" at bounding box center [204, 162] width 90 height 90
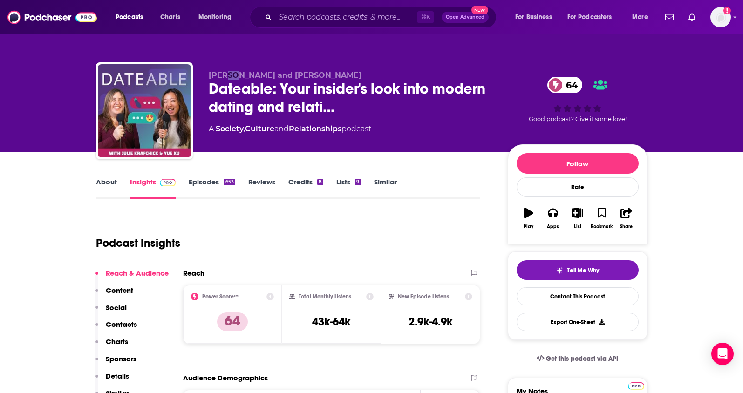
drag, startPoint x: 236, startPoint y: 76, endPoint x: 226, endPoint y: 78, distance: 10.0
click at [226, 78] on span "[PERSON_NAME] and [PERSON_NAME]" at bounding box center [285, 75] width 153 height 9
click at [310, 58] on div "[PERSON_NAME] and [PERSON_NAME] Dateable: Your insider's look into modern datin…" at bounding box center [372, 101] width 566 height 101
drag, startPoint x: 318, startPoint y: 74, endPoint x: 276, endPoint y: 75, distance: 41.5
click at [276, 75] on p "[PERSON_NAME] and [PERSON_NAME]" at bounding box center [351, 75] width 284 height 9
